Goal: Find specific page/section: Find specific page/section

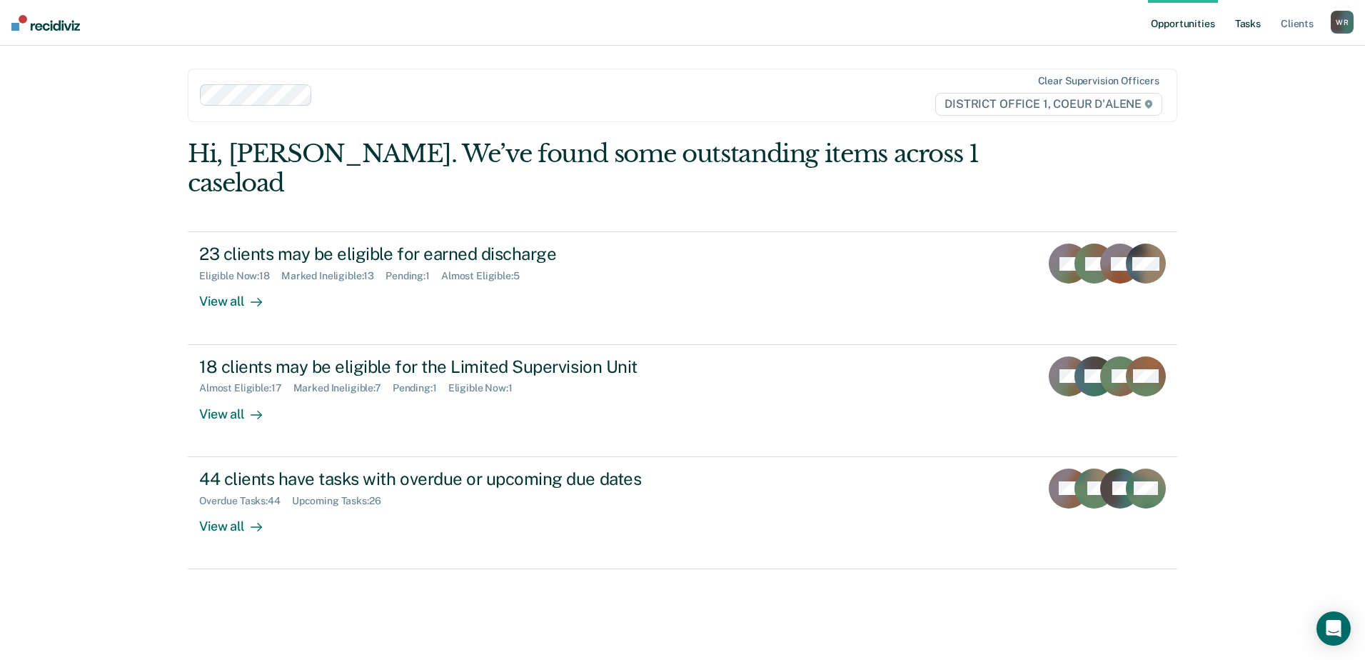
click at [1254, 20] on link "Tasks" at bounding box center [1247, 23] width 31 height 46
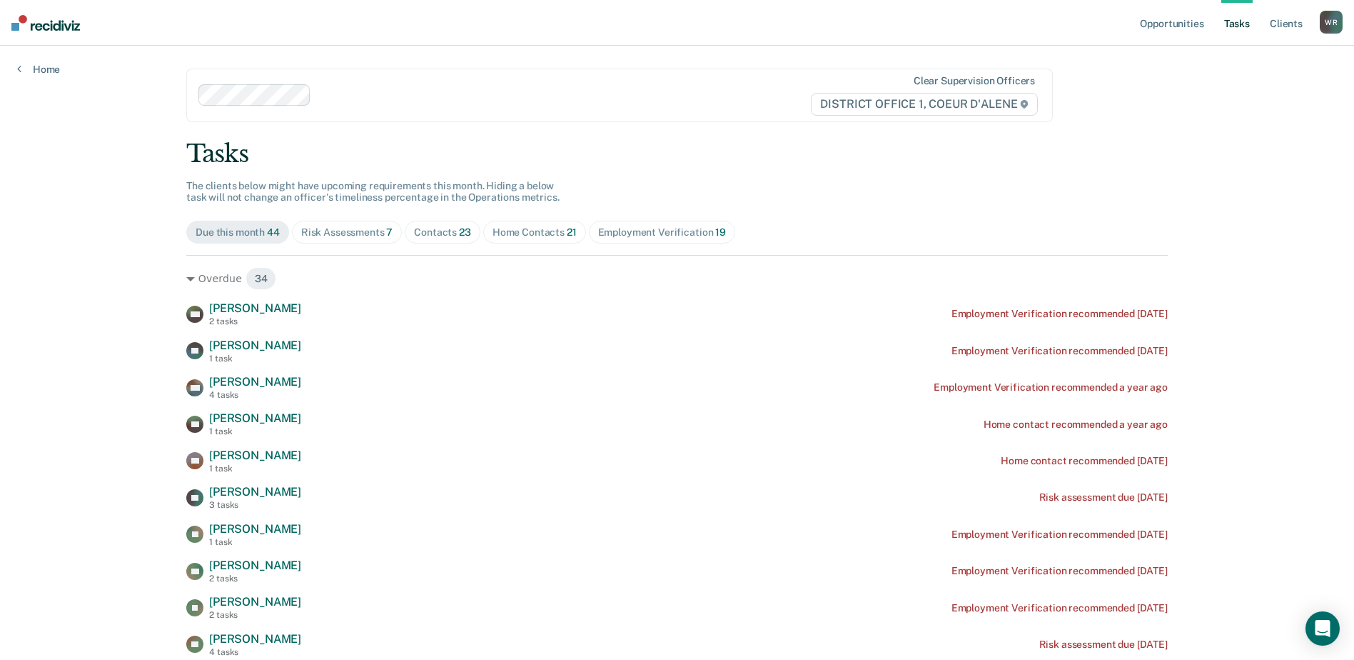
click at [505, 235] on div "Home Contacts 21" at bounding box center [534, 232] width 84 height 12
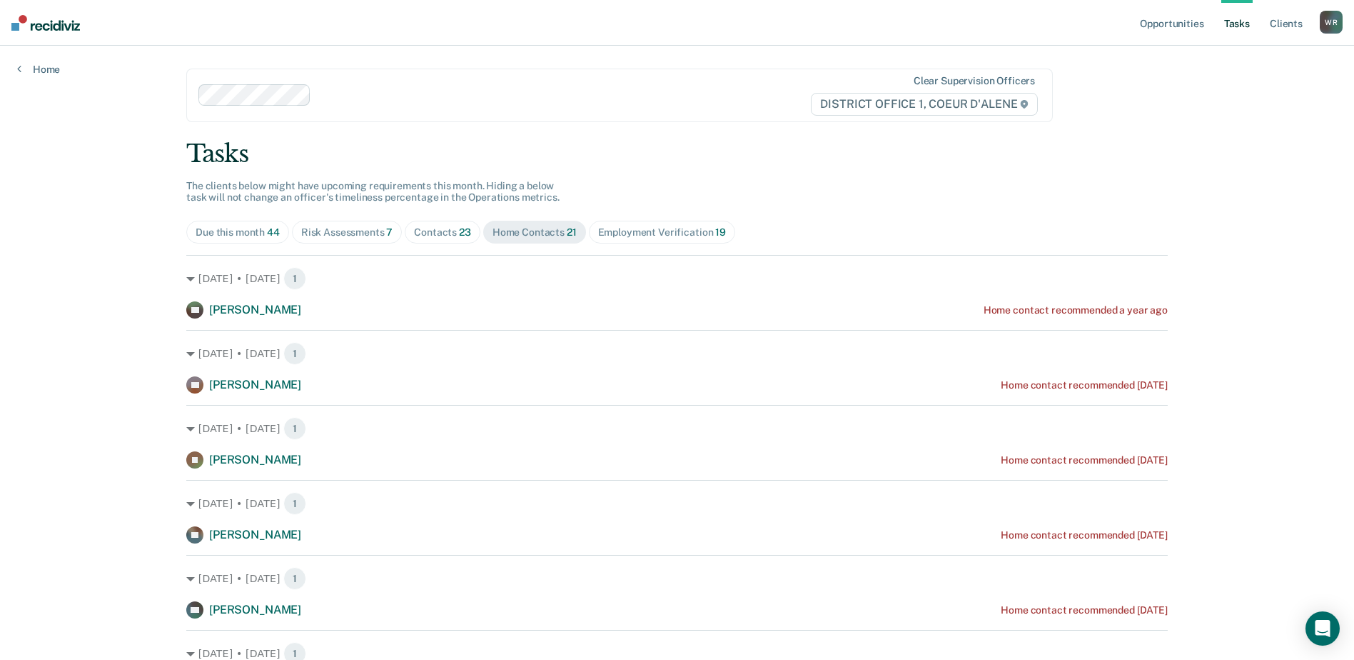
click at [463, 236] on span "23" at bounding box center [465, 231] width 12 height 11
